Goal: Transaction & Acquisition: Purchase product/service

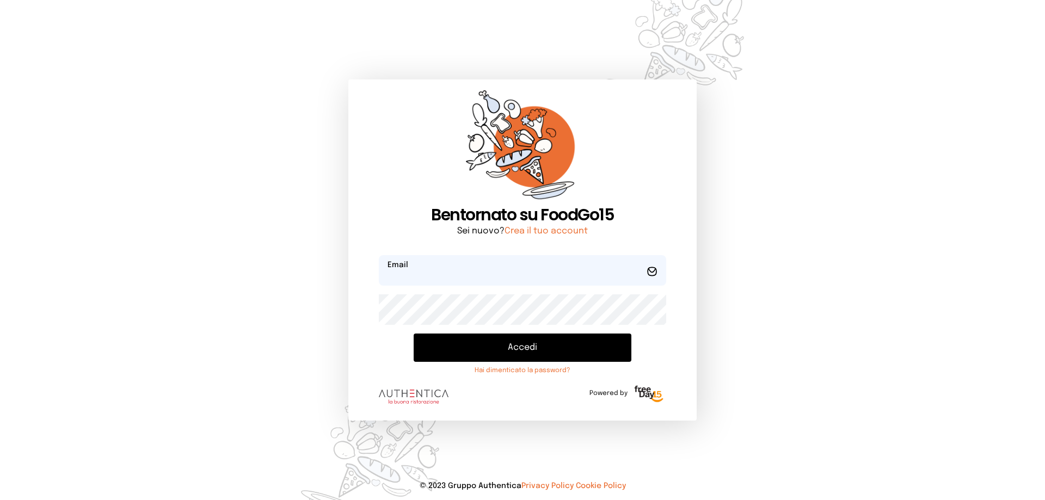
type input "**********"
click at [518, 354] on button "Accedi" at bounding box center [523, 348] width 218 height 28
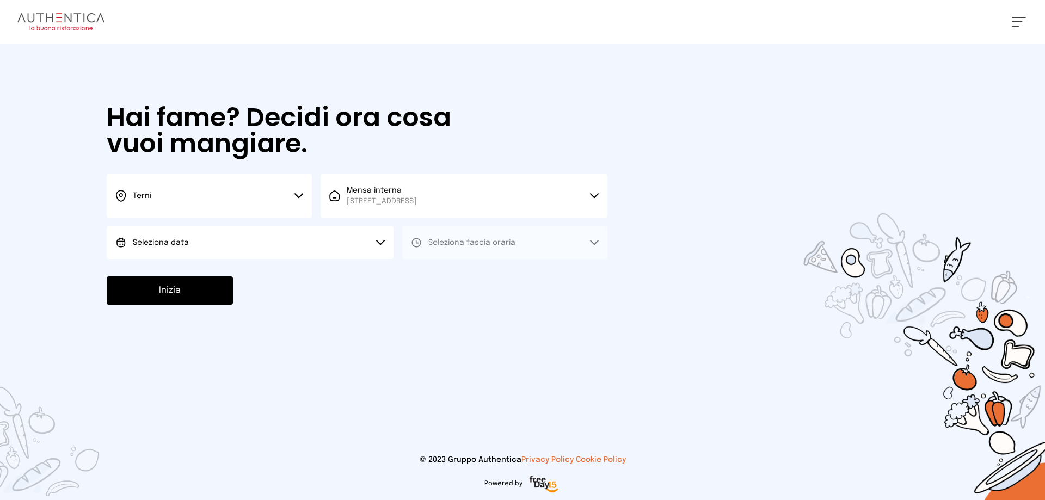
click at [214, 241] on button "Seleziona data" at bounding box center [250, 242] width 287 height 33
click at [203, 271] on li "[DATE], [DATE]" at bounding box center [250, 273] width 287 height 28
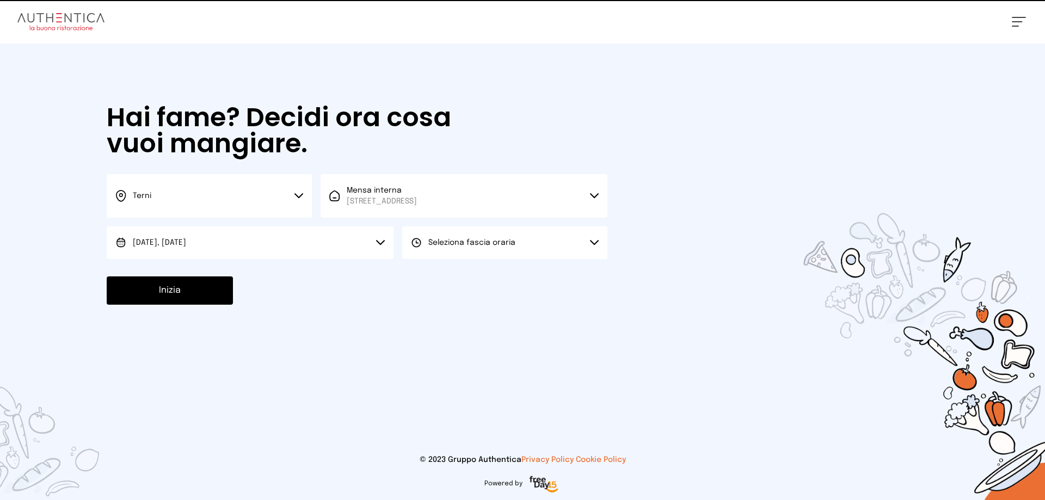
click at [468, 245] on span "Seleziona fascia oraria" at bounding box center [471, 243] width 87 height 8
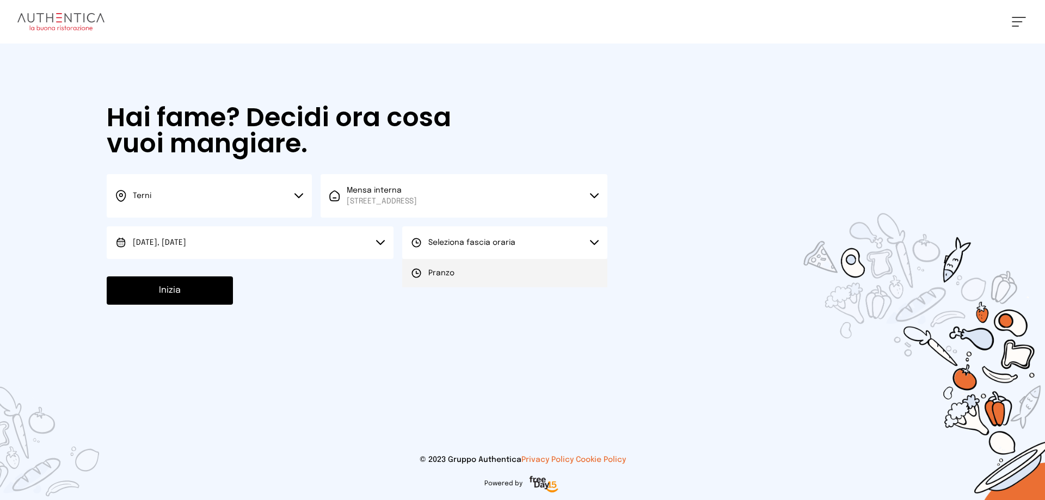
click at [450, 275] on span "Pranzo" at bounding box center [441, 273] width 26 height 11
click at [178, 284] on button "Inizia" at bounding box center [170, 291] width 126 height 28
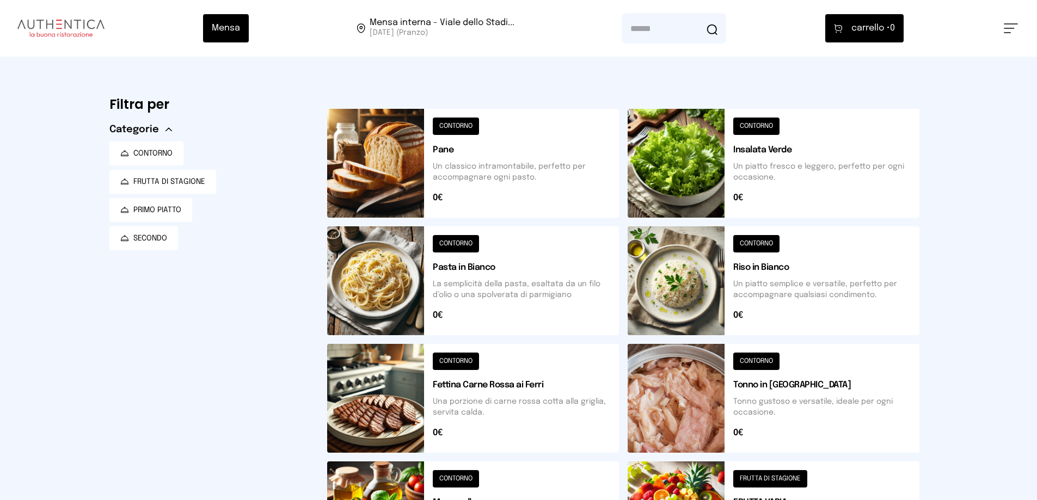
click at [464, 127] on button at bounding box center [473, 163] width 292 height 109
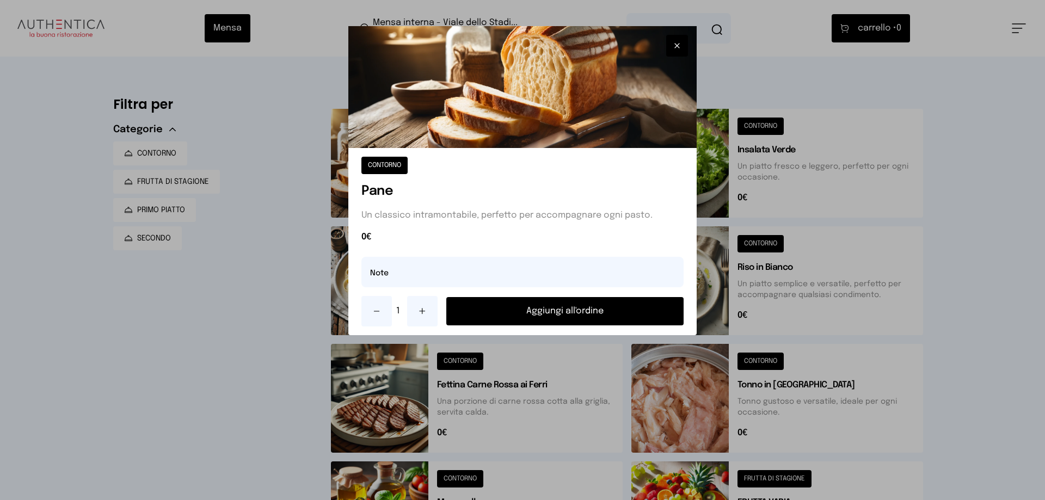
click at [538, 312] on button "Aggiungi all'ordine" at bounding box center [564, 311] width 237 height 28
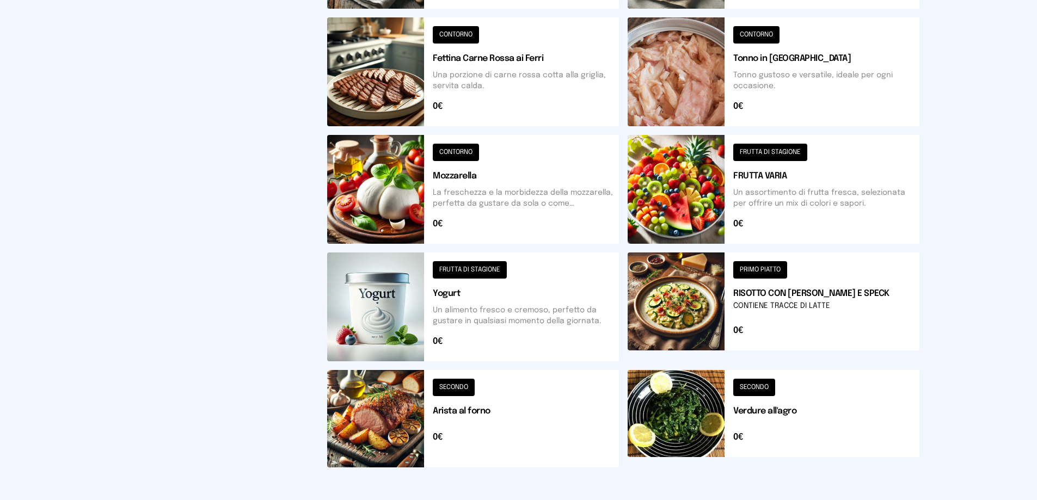
scroll to position [381, 0]
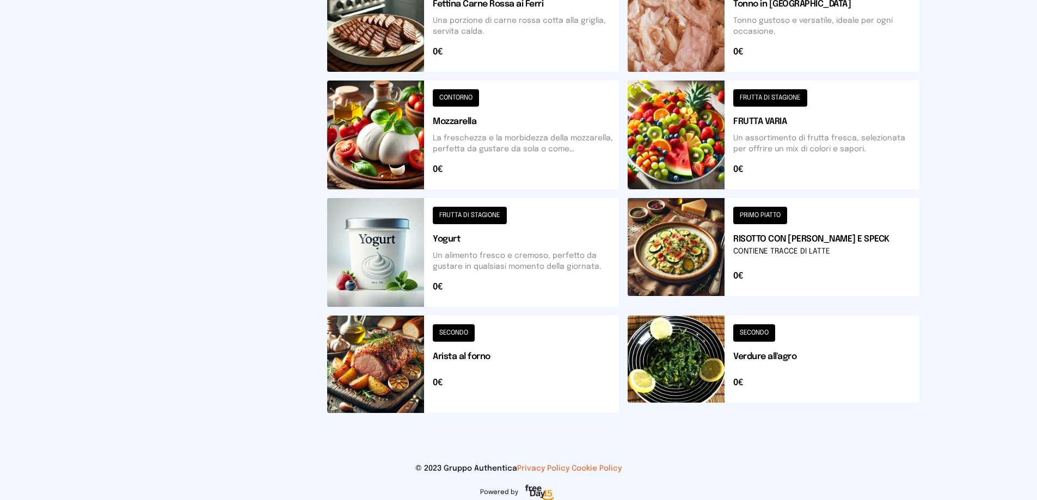
click at [469, 336] on button at bounding box center [473, 364] width 292 height 97
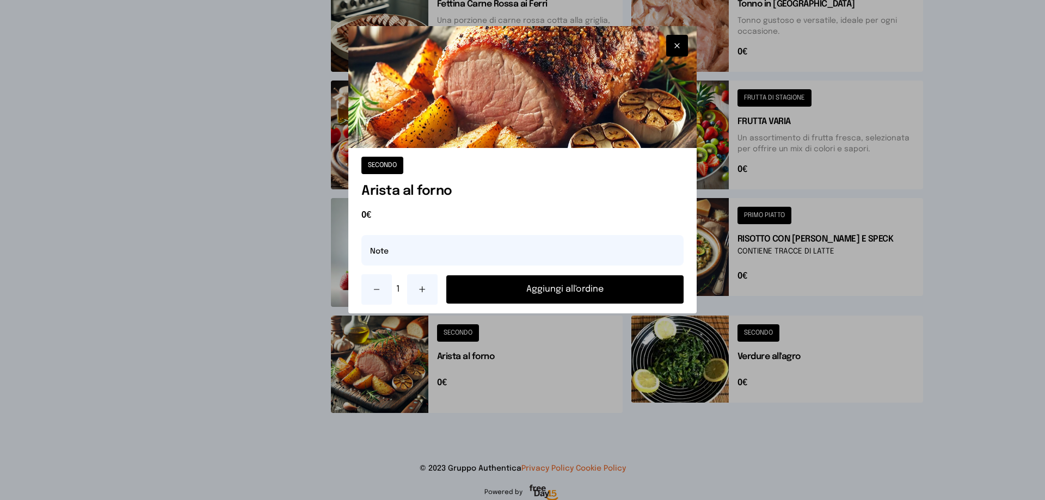
click at [535, 287] on button "Aggiungi all'ordine" at bounding box center [564, 289] width 237 height 28
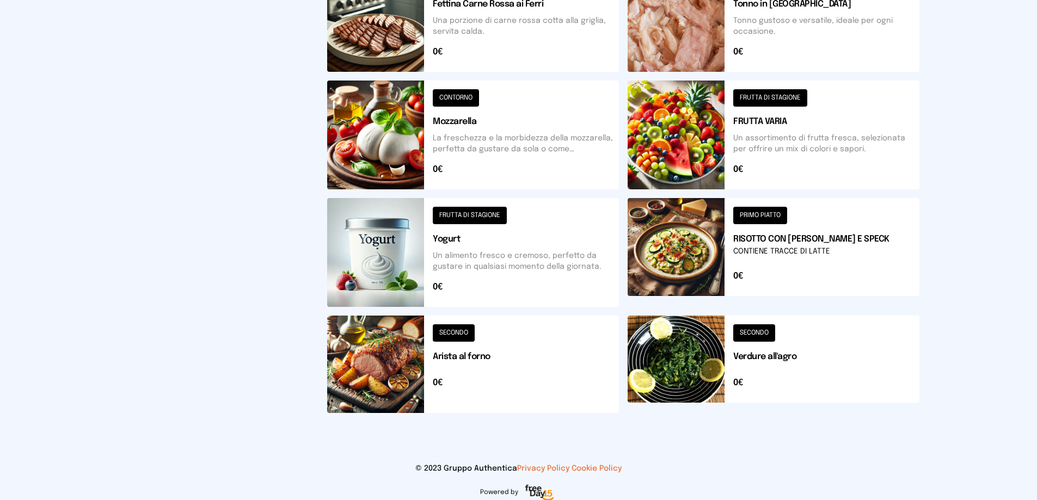
click at [756, 334] on button at bounding box center [774, 364] width 292 height 97
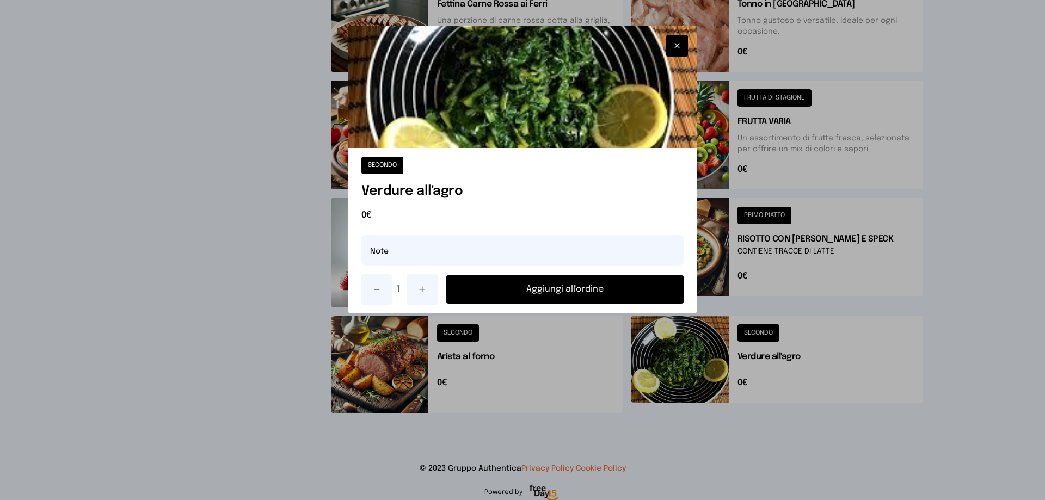
click at [603, 289] on button "Aggiungi all'ordine" at bounding box center [564, 289] width 237 height 28
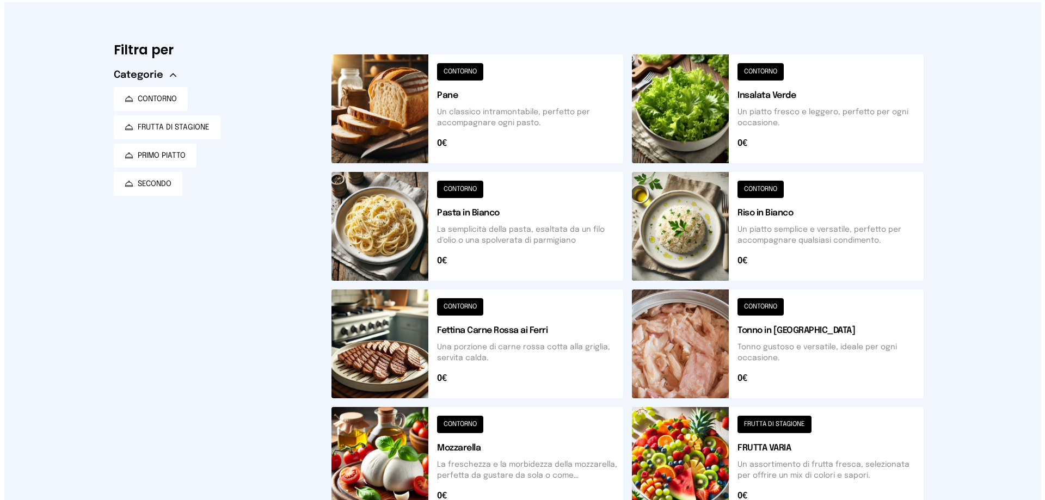
scroll to position [0, 0]
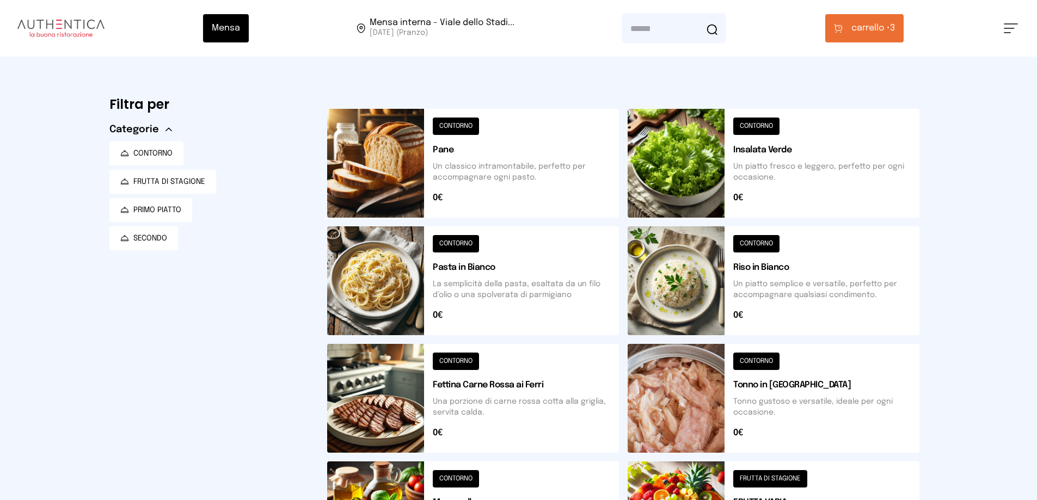
click at [872, 29] on span "carrello •" at bounding box center [870, 28] width 39 height 13
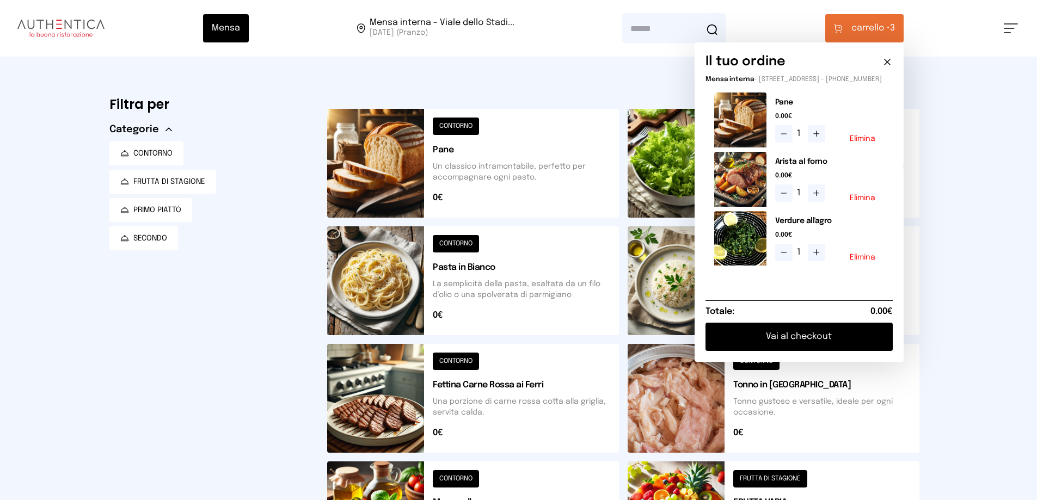
click at [777, 347] on button "Vai al checkout" at bounding box center [799, 337] width 187 height 28
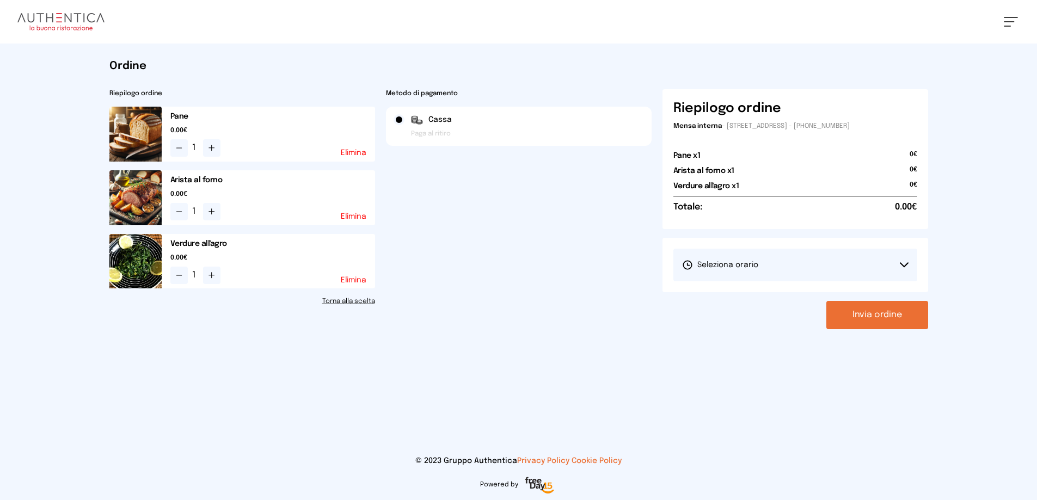
click at [774, 267] on button "Seleziona orario" at bounding box center [795, 265] width 244 height 33
click at [764, 290] on li "1° Turno (13:00 - 15:00)" at bounding box center [795, 295] width 244 height 28
click at [872, 316] on button "Invia ordine" at bounding box center [877, 315] width 102 height 28
